Goal: Find contact information: Find contact information

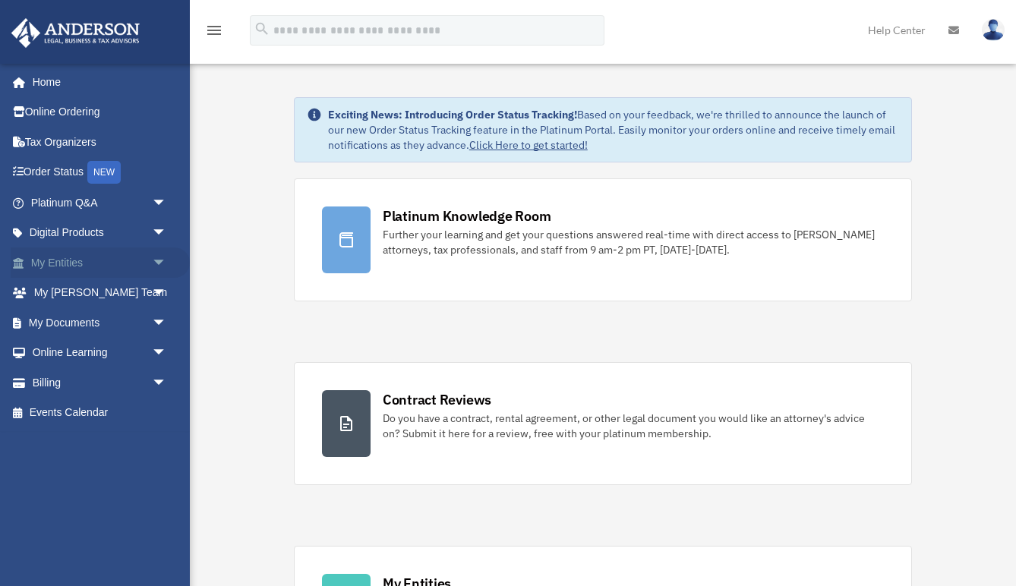
click at [155, 252] on span "arrow_drop_down" at bounding box center [167, 263] width 30 height 31
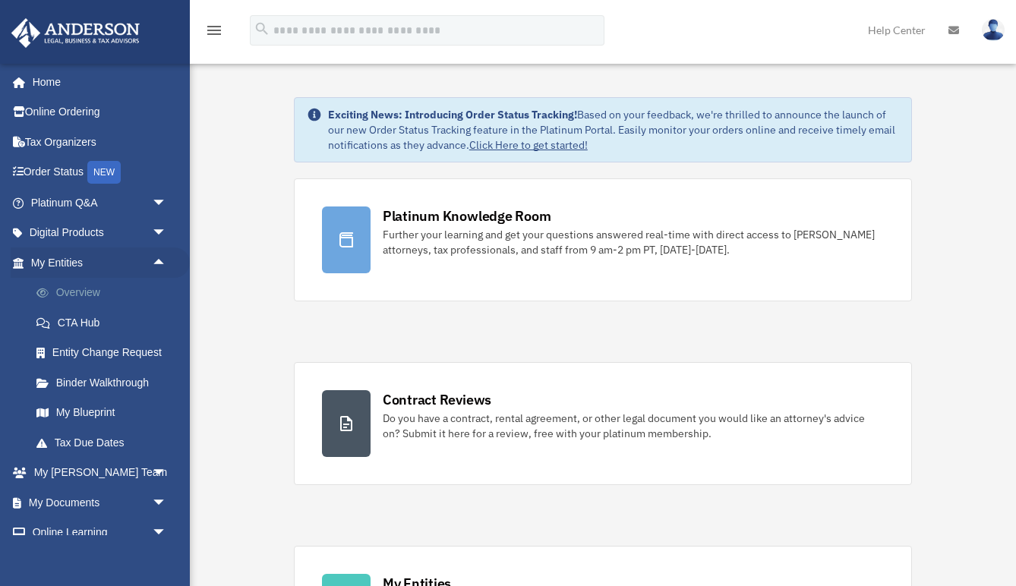
click at [86, 289] on link "Overview" at bounding box center [105, 293] width 169 height 30
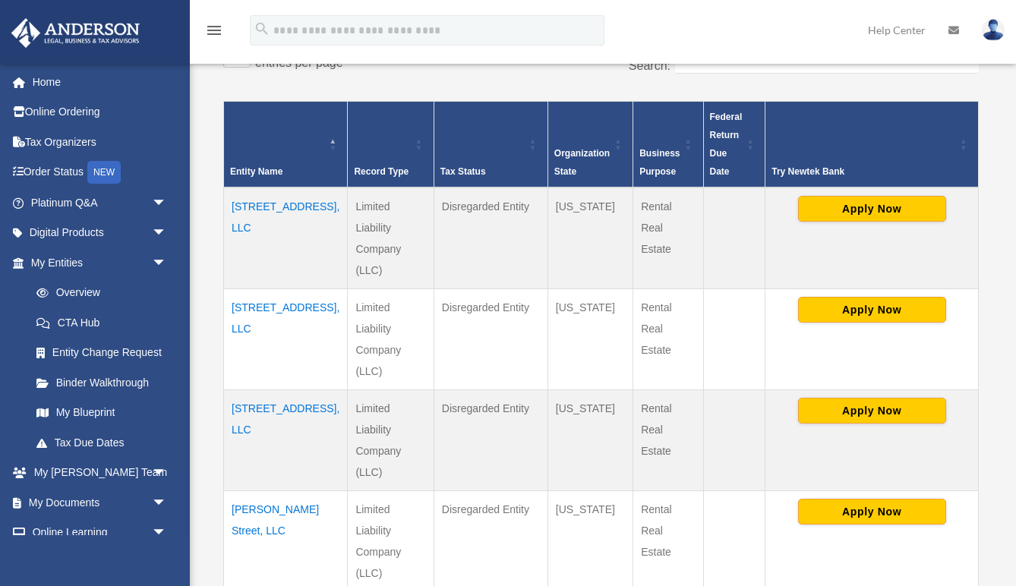
scroll to position [414, 0]
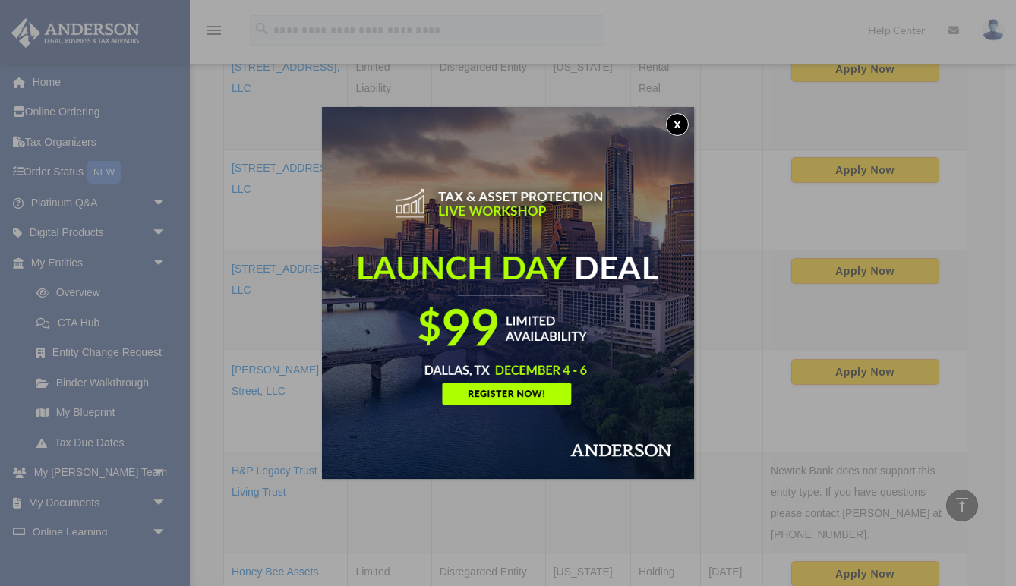
click at [681, 125] on button "x" at bounding box center [677, 124] width 23 height 23
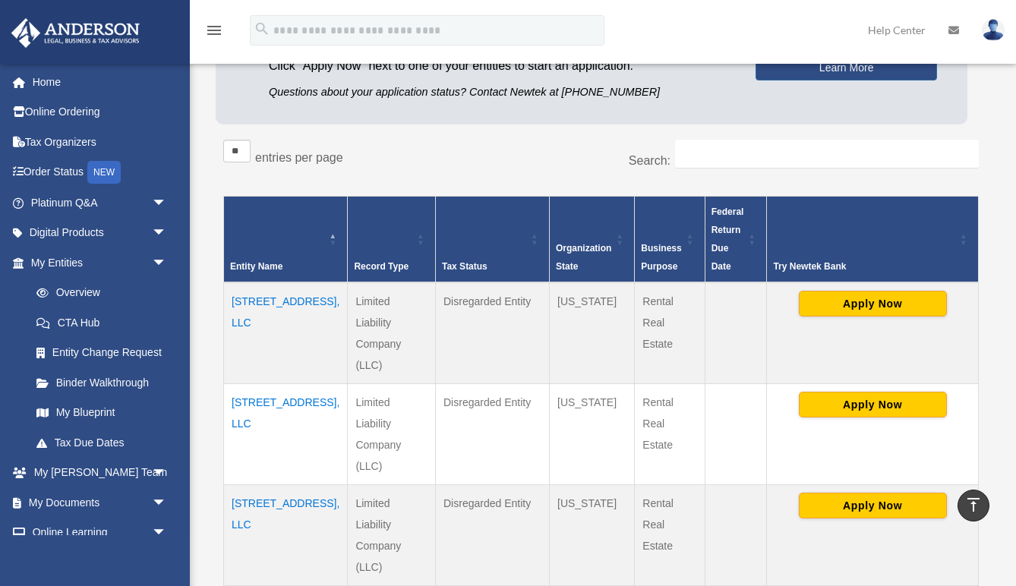
scroll to position [141, 0]
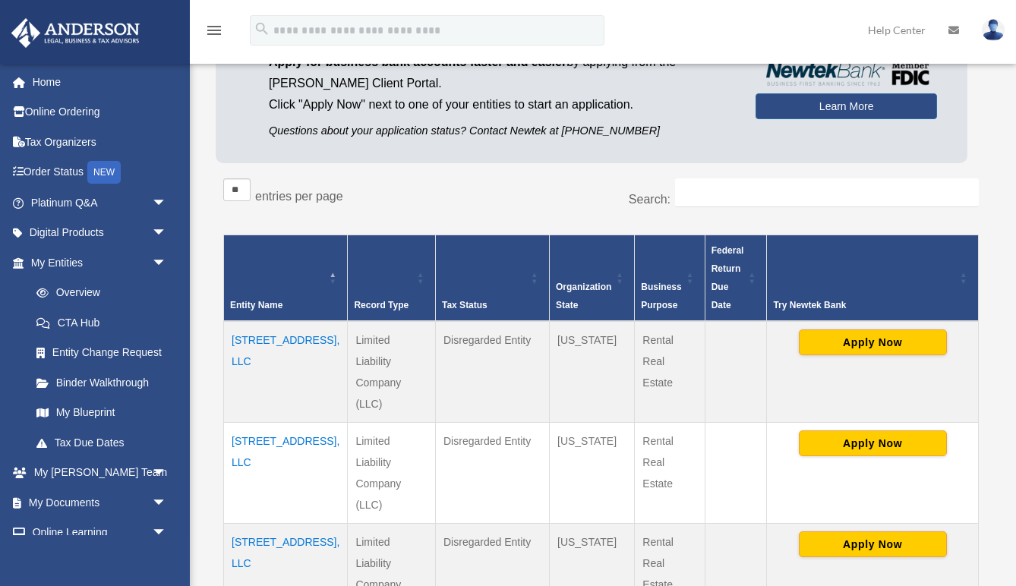
click at [251, 523] on td "7438 8th St, LLC" at bounding box center [286, 573] width 124 height 101
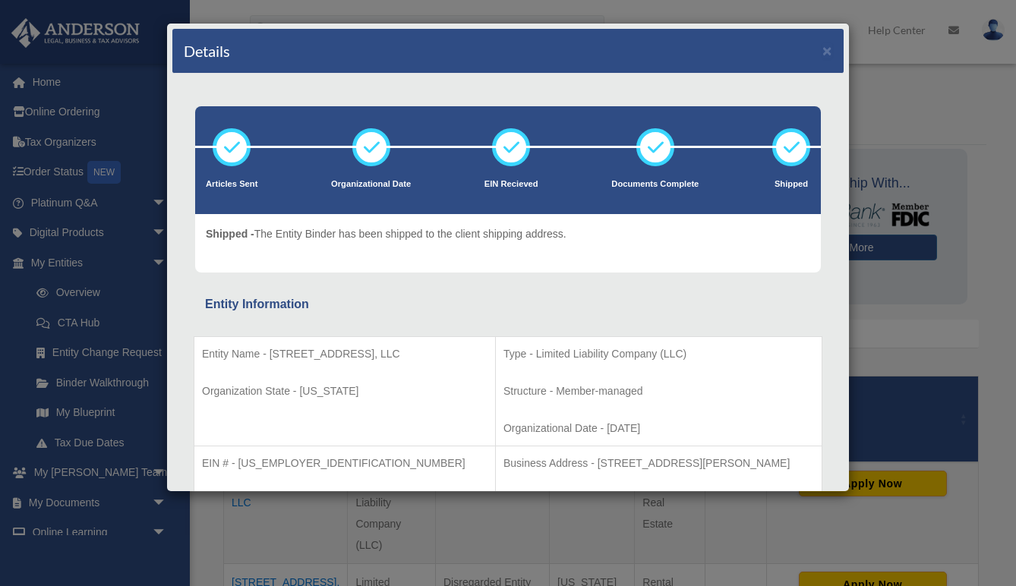
scroll to position [0, 0]
click at [827, 53] on button "×" at bounding box center [828, 51] width 10 height 16
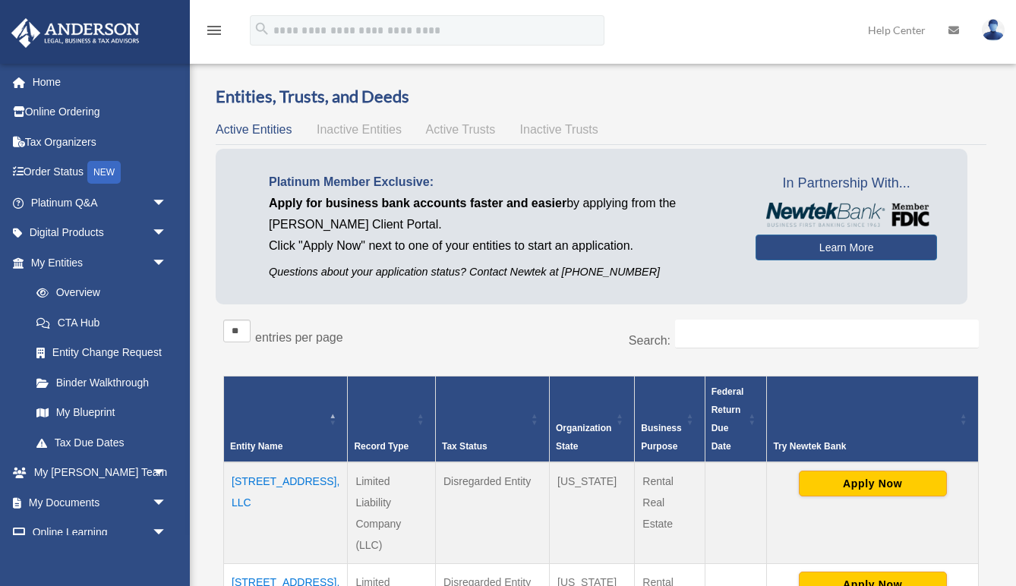
click at [959, 28] on link at bounding box center [953, 30] width 33 height 60
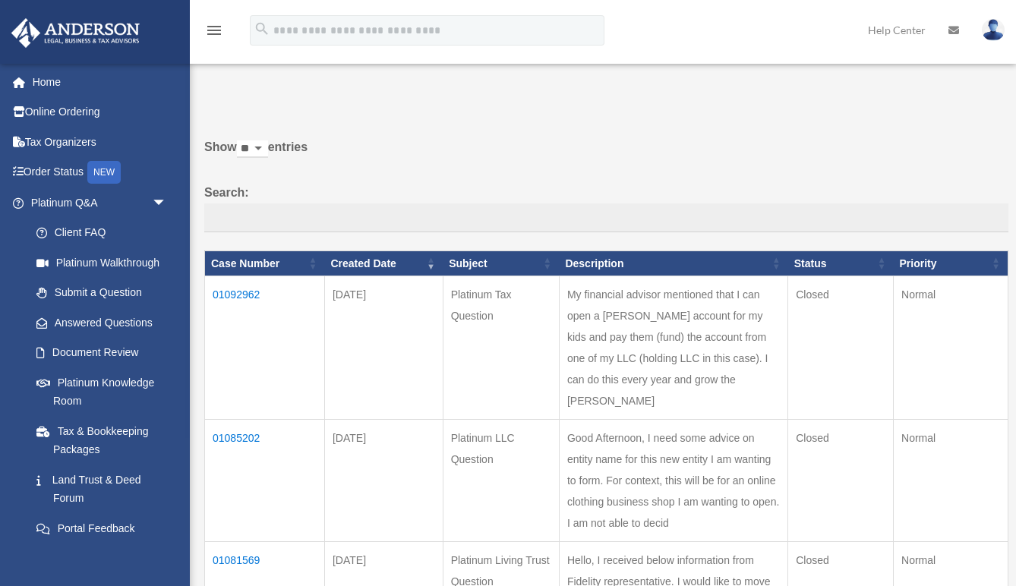
click at [956, 36] on link at bounding box center [953, 30] width 33 height 60
click at [68, 84] on link "Home" at bounding box center [100, 82] width 179 height 30
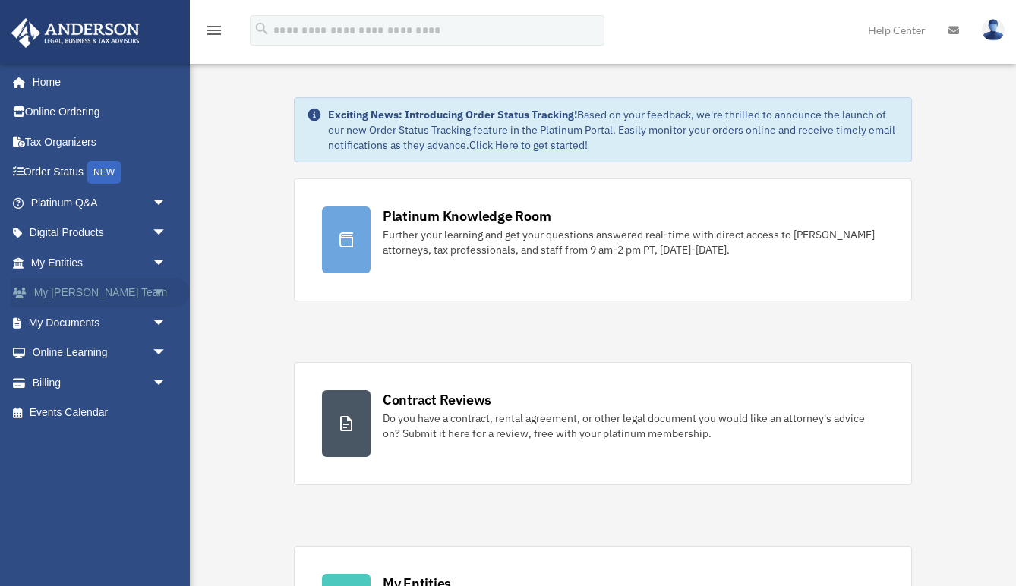
click at [155, 286] on span "arrow_drop_down" at bounding box center [167, 293] width 30 height 31
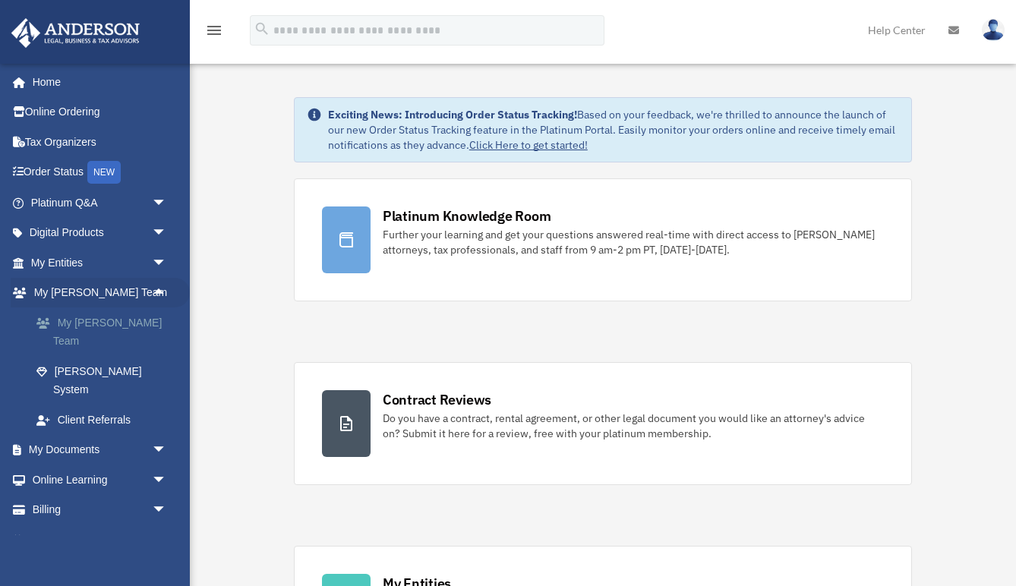
click at [131, 322] on link "My [PERSON_NAME] Team" at bounding box center [105, 332] width 169 height 49
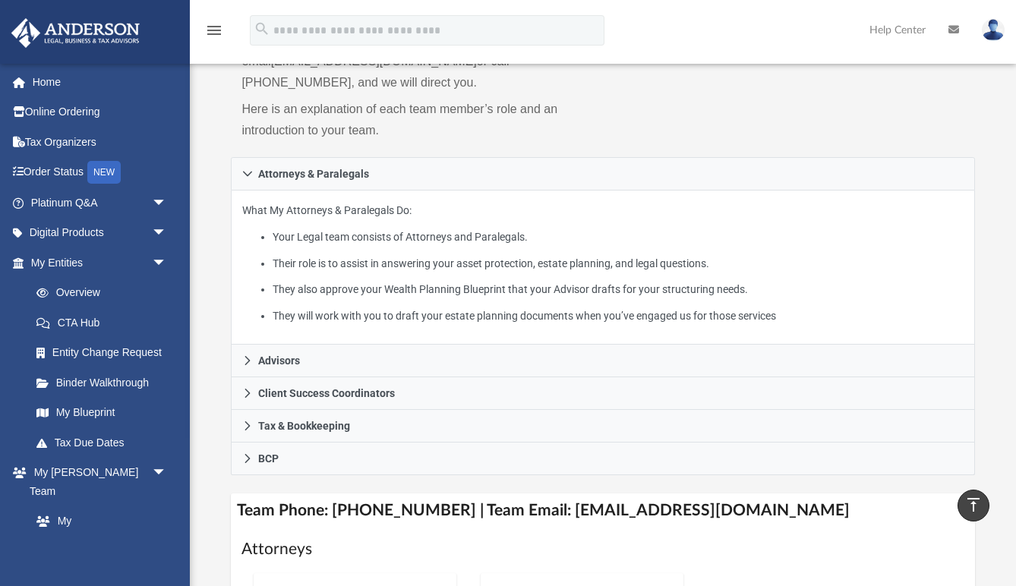
scroll to position [177, 0]
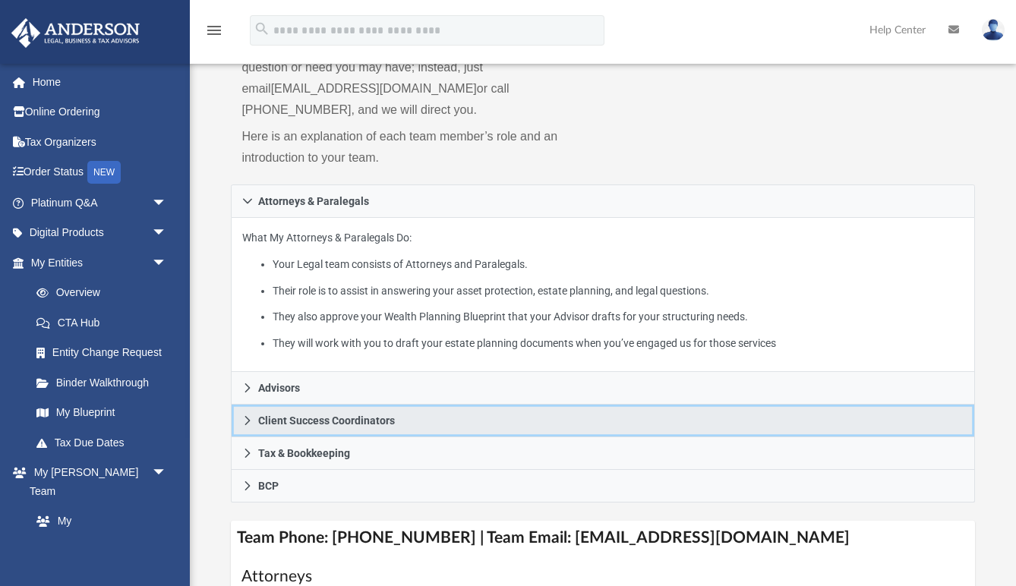
click at [250, 405] on link "Client Success Coordinators" at bounding box center [603, 421] width 744 height 33
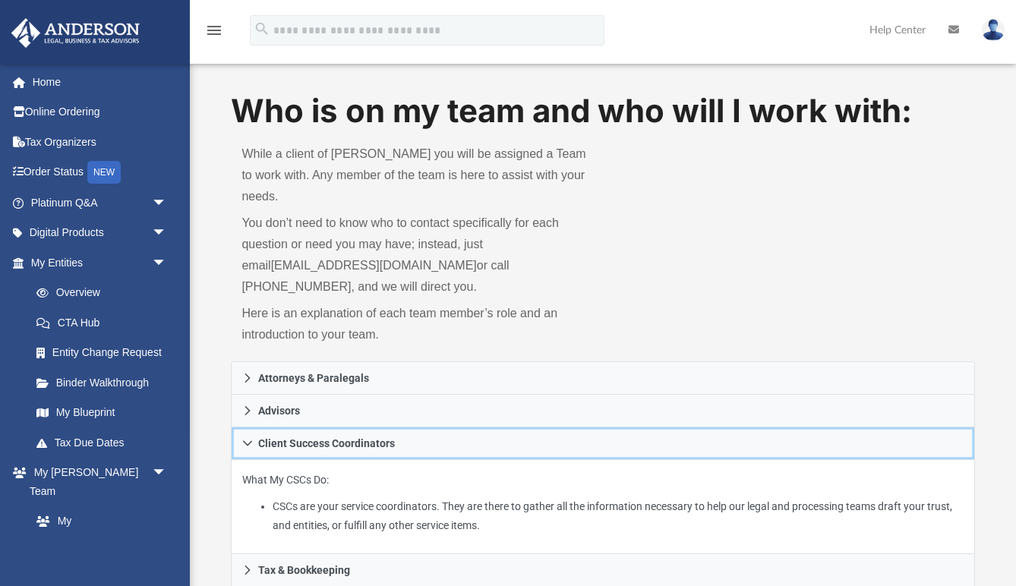
scroll to position [0, 0]
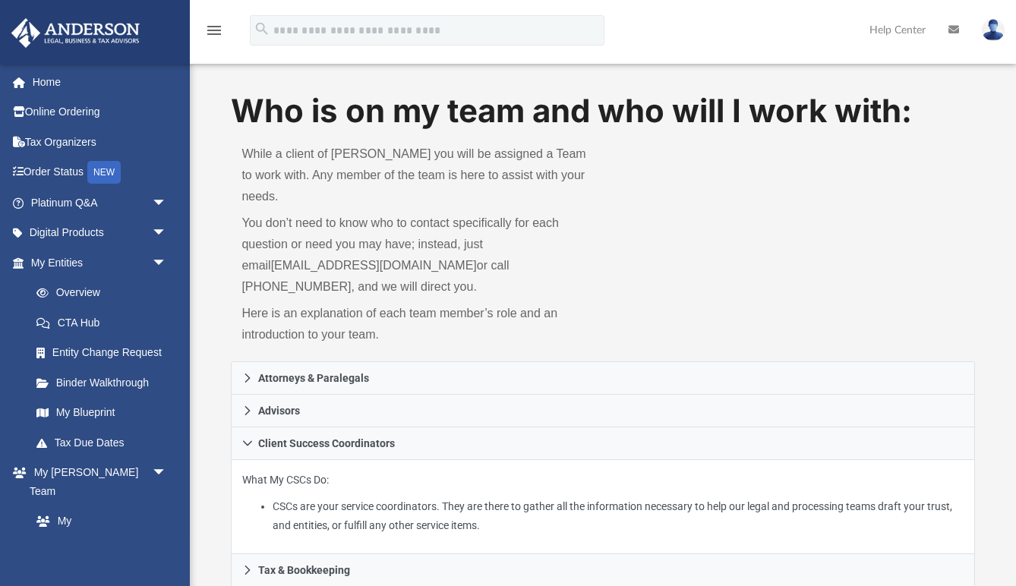
click at [991, 26] on img at bounding box center [993, 30] width 23 height 22
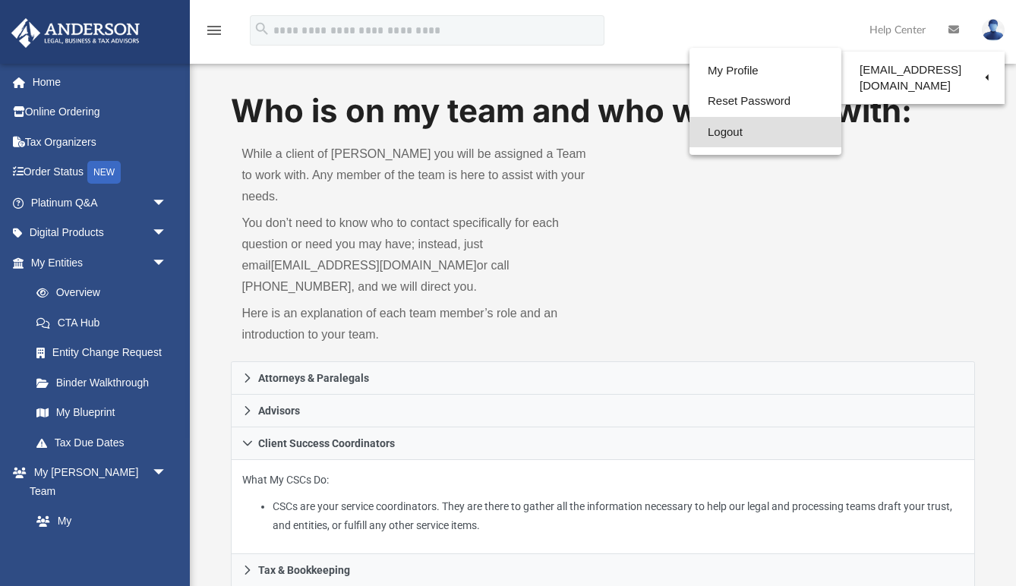
click at [751, 129] on link "Logout" at bounding box center [766, 132] width 152 height 31
